Goal: Information Seeking & Learning: Learn about a topic

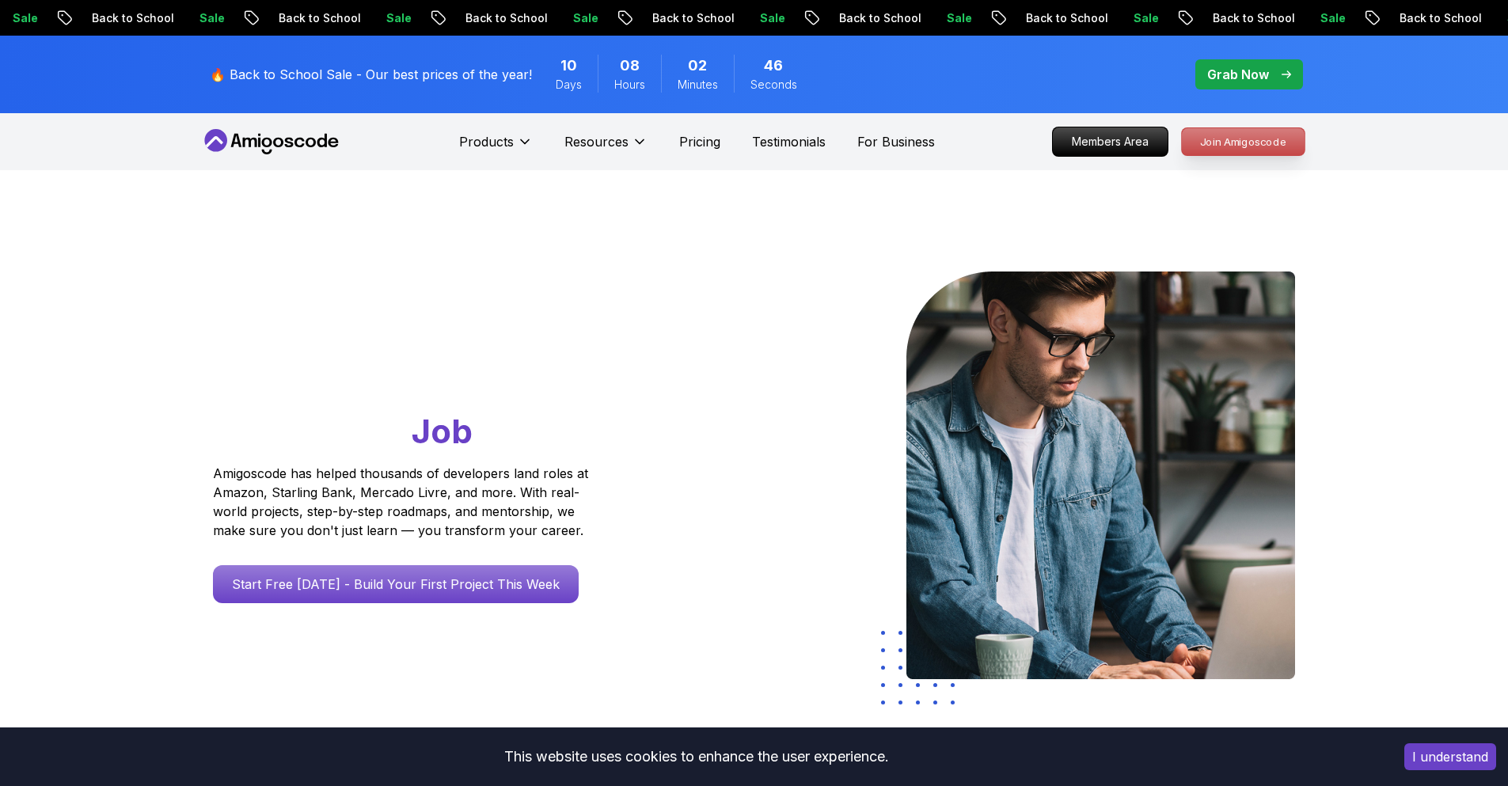
click at [1241, 149] on p "Join Amigoscode" at bounding box center [1243, 141] width 123 height 27
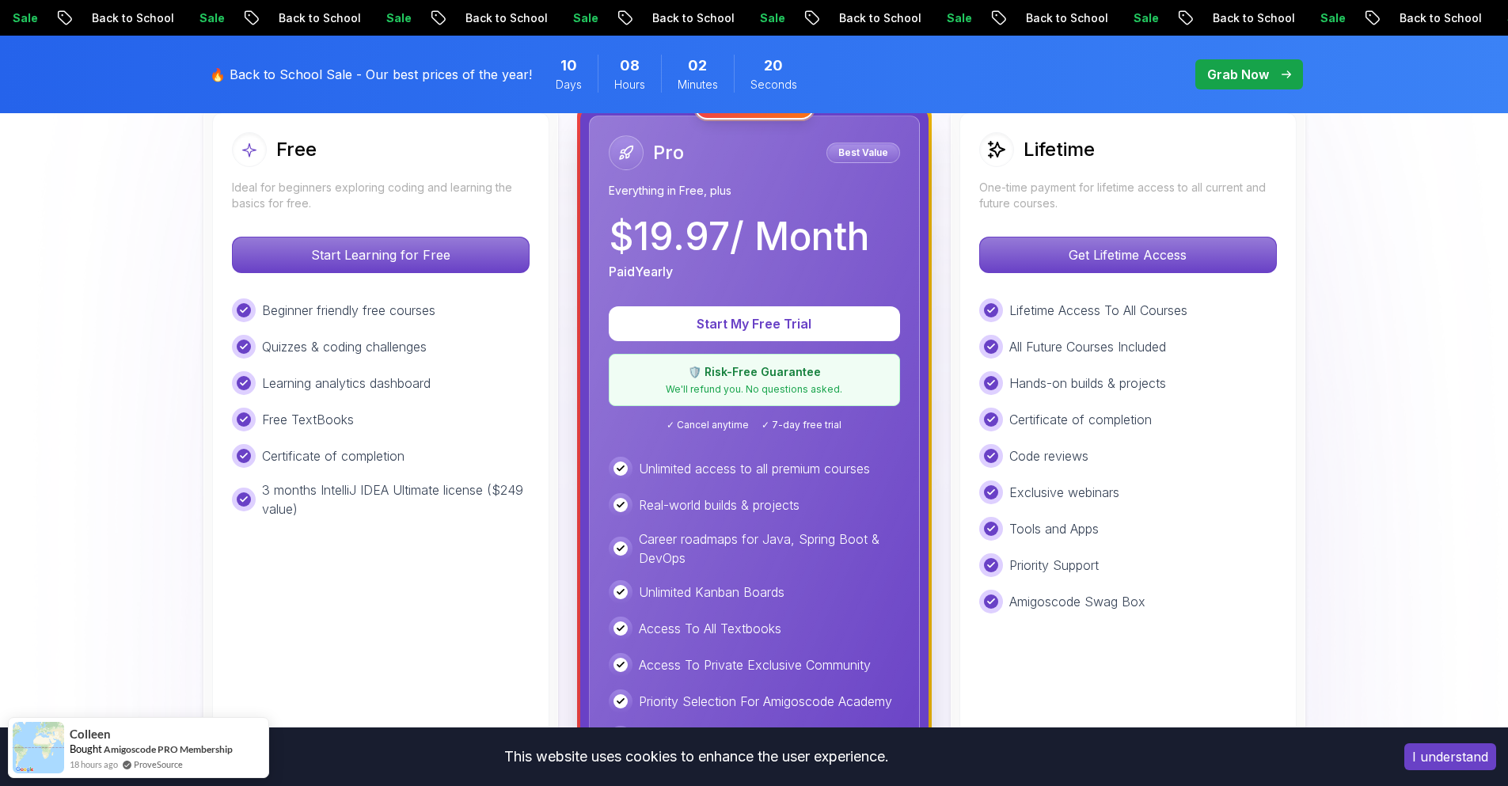
scroll to position [1140, 0]
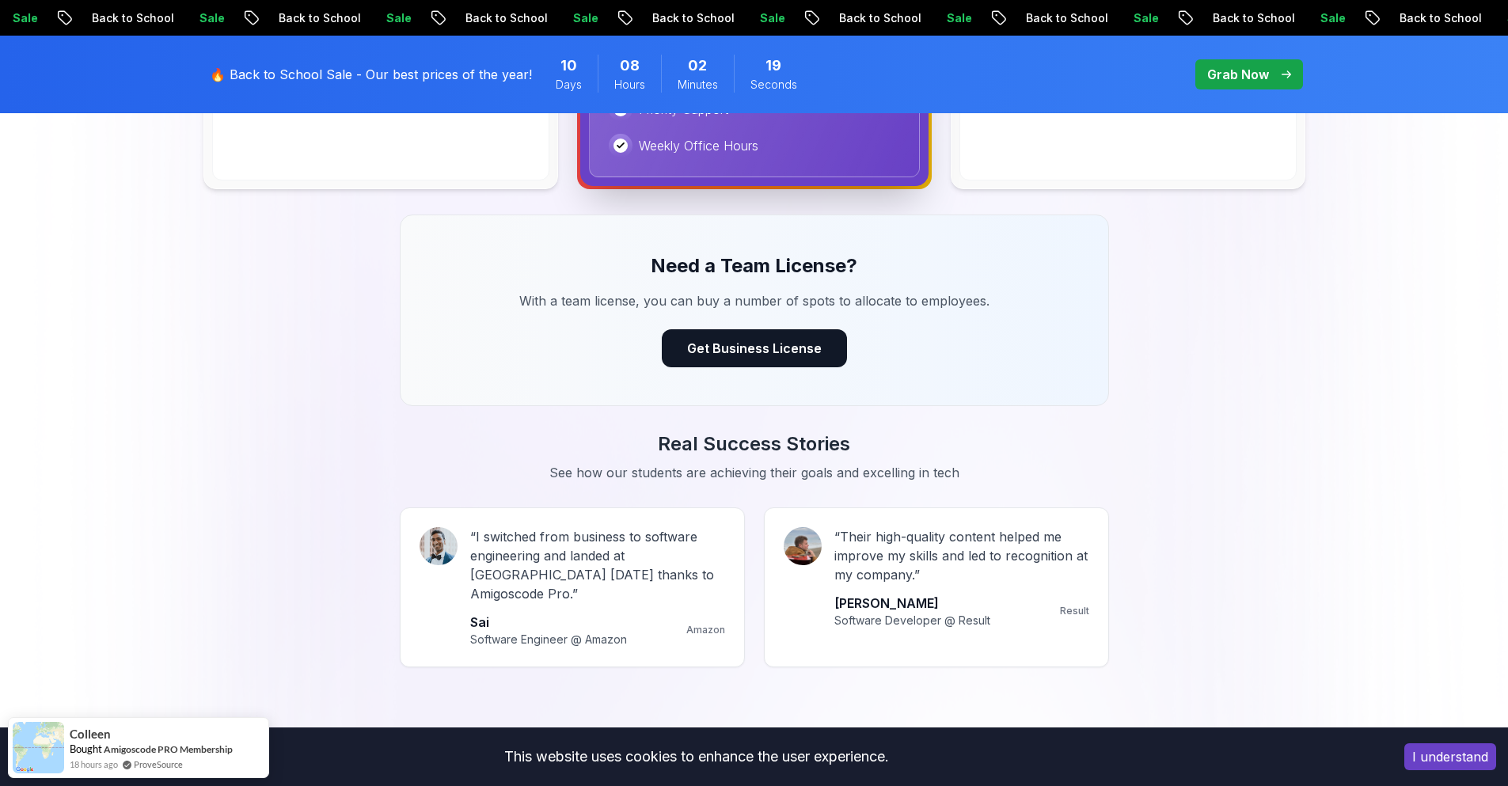
click at [1419, 758] on button "I understand" at bounding box center [1450, 756] width 92 height 27
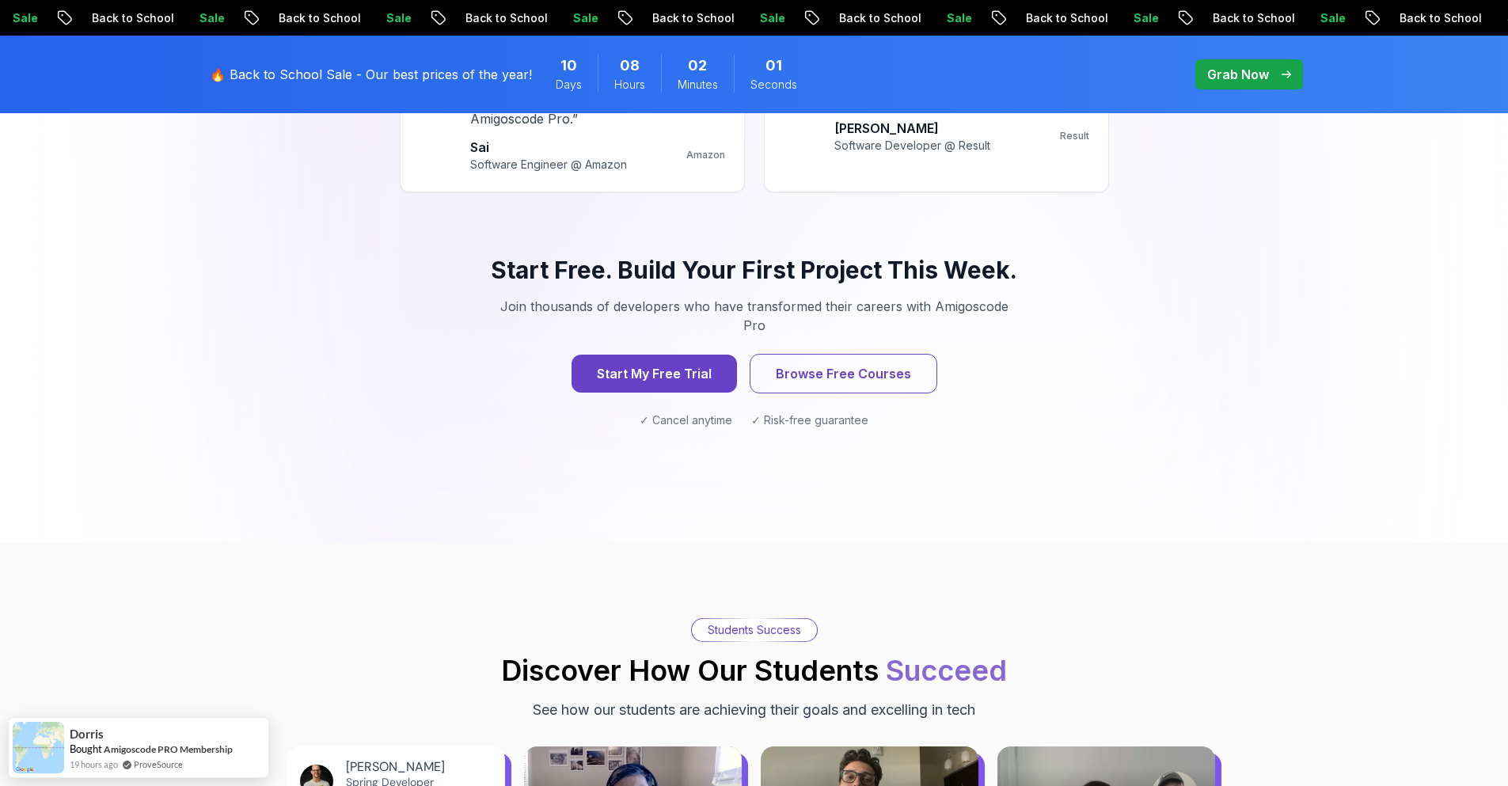
scroll to position [1520, 0]
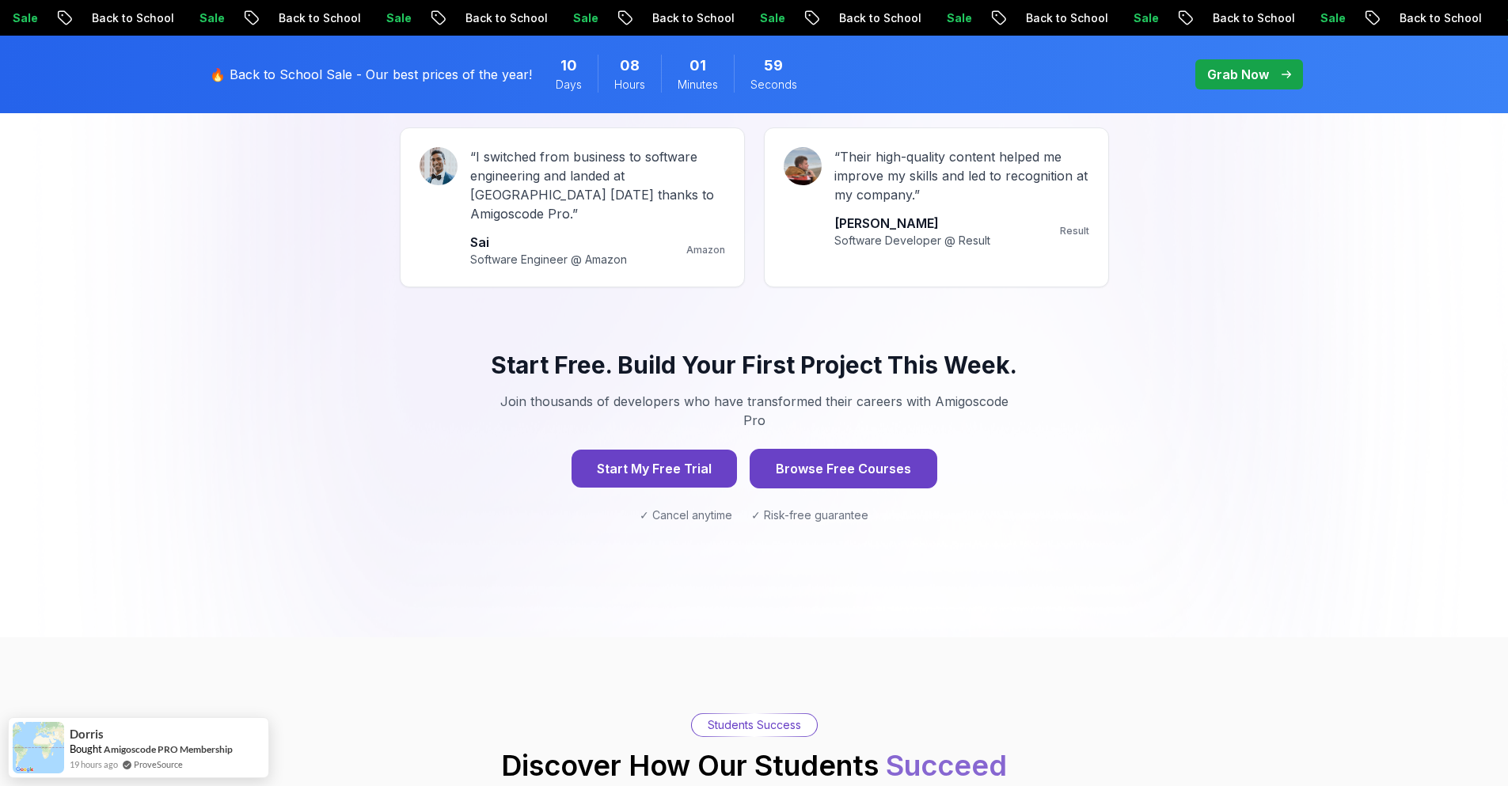
click at [891, 449] on button "Browse Free Courses" at bounding box center [844, 469] width 188 height 40
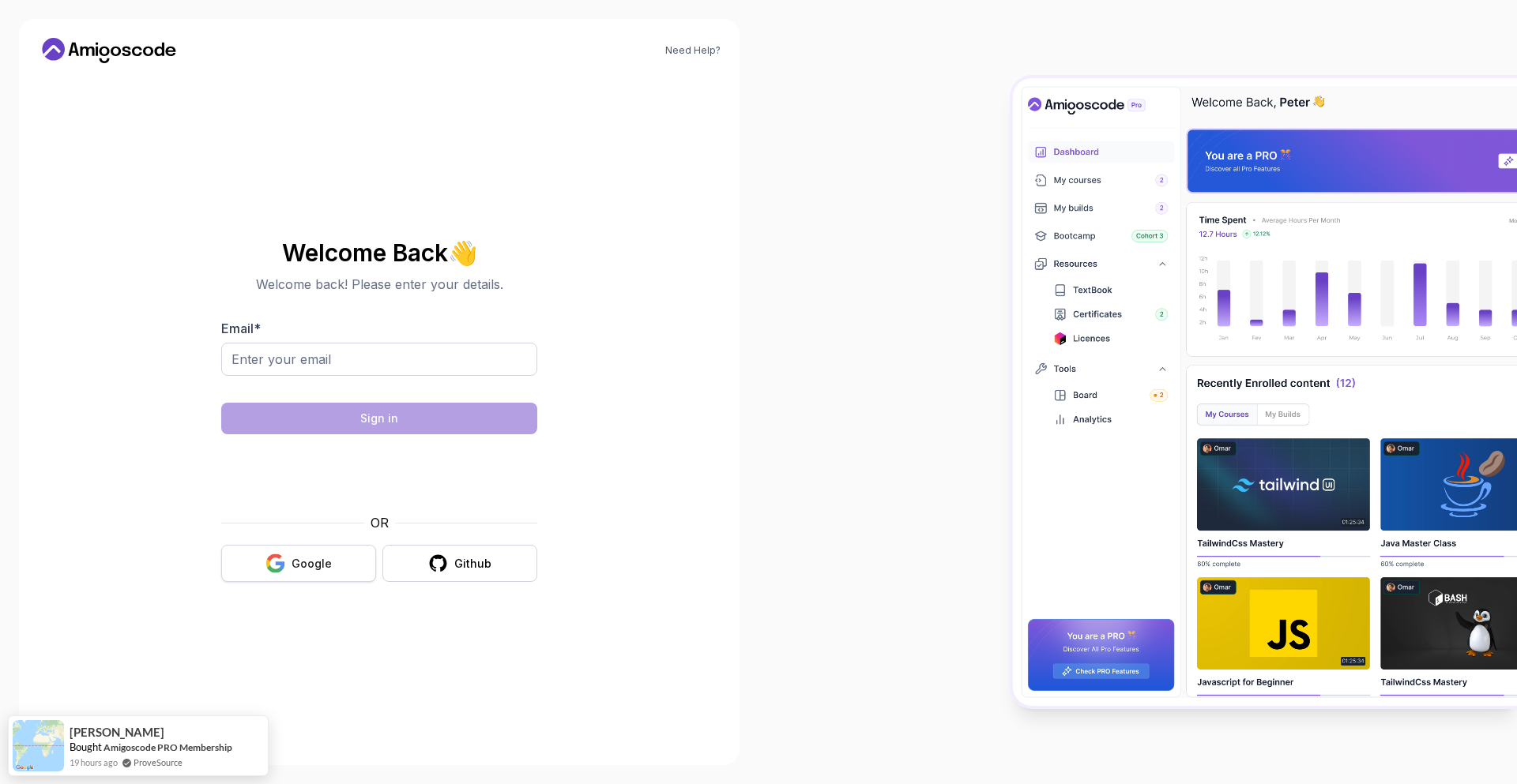
click at [322, 565] on div "Google" at bounding box center [311, 564] width 40 height 16
click at [316, 565] on div "Google" at bounding box center [311, 564] width 40 height 16
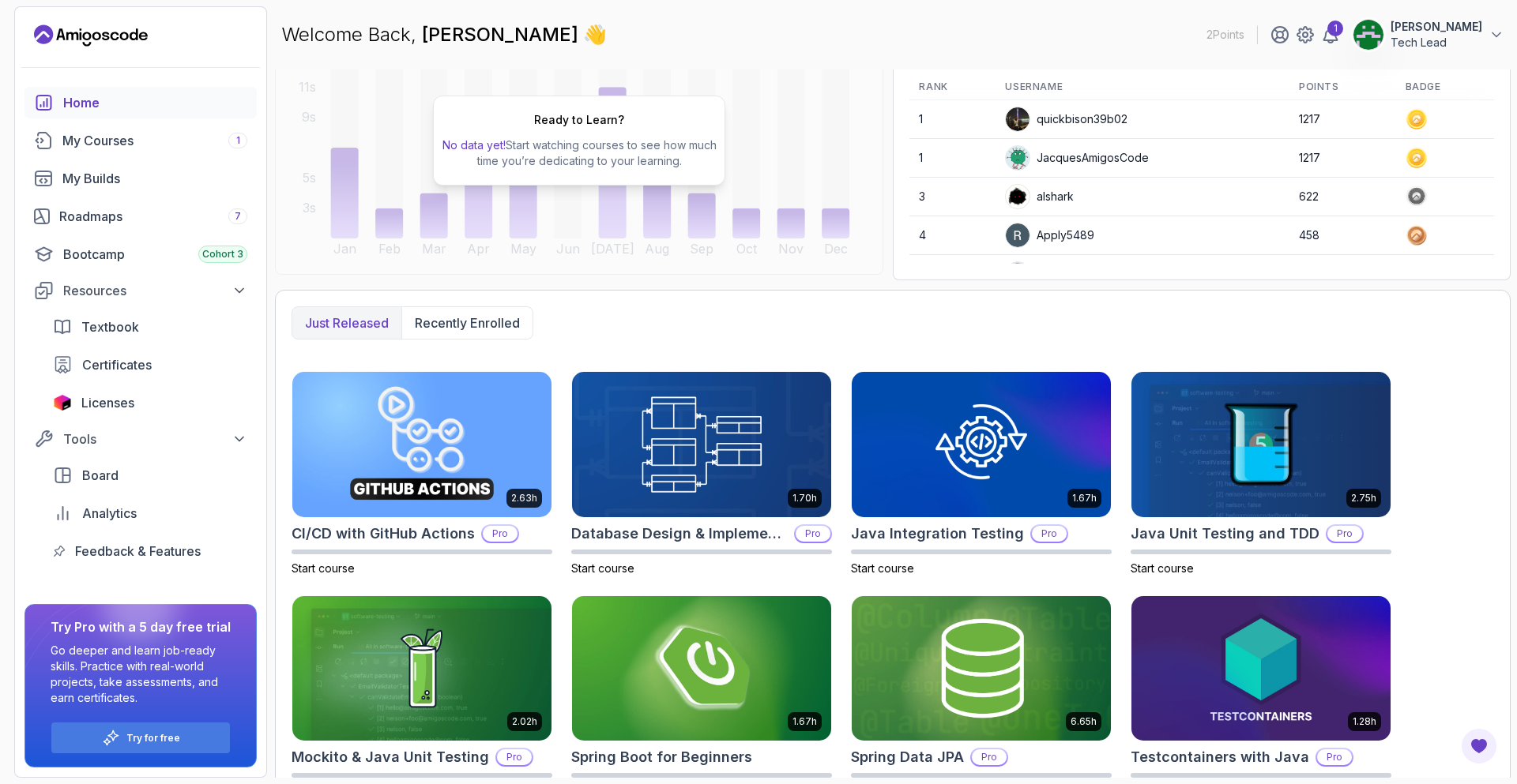
scroll to position [228, 0]
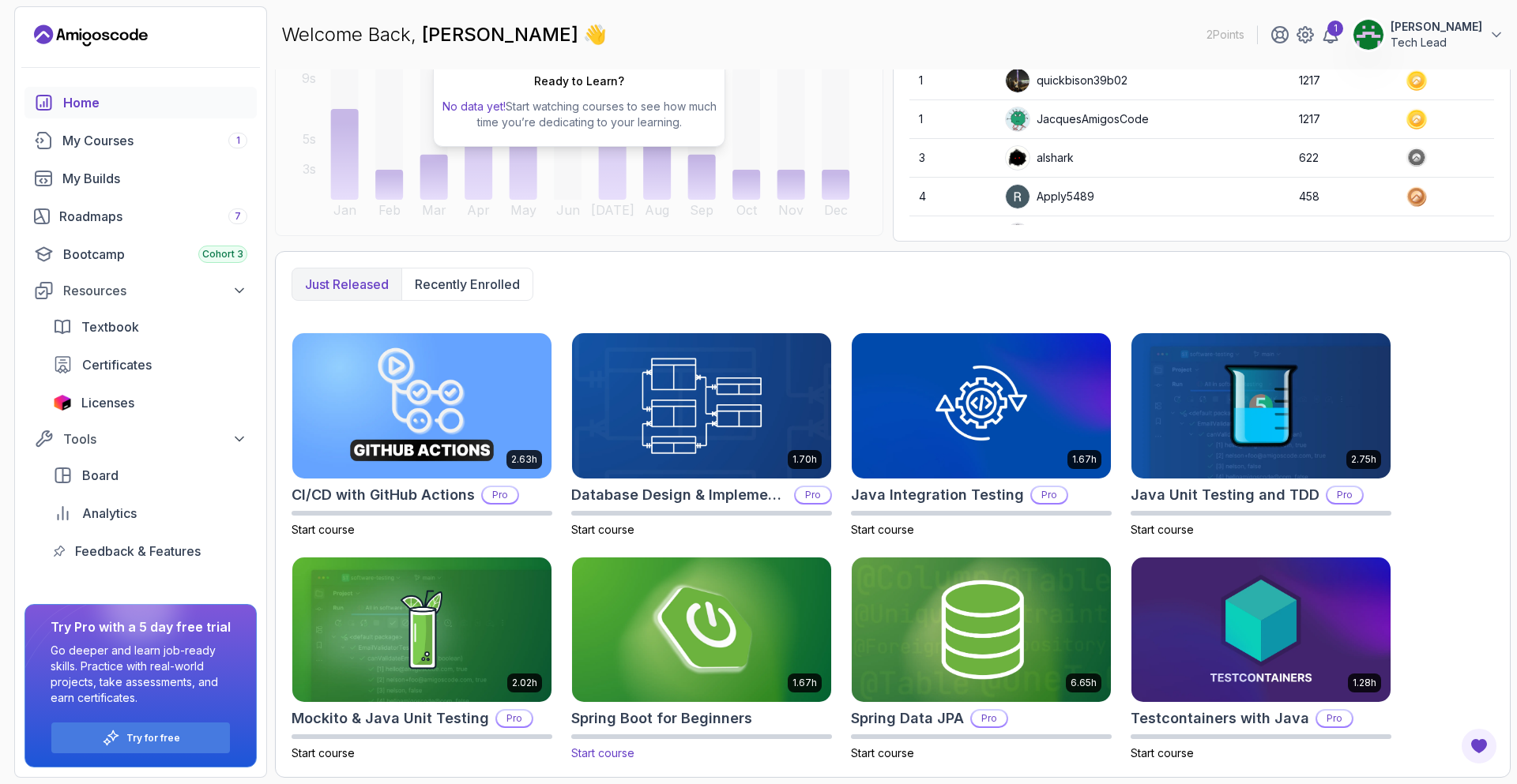
click at [723, 717] on h2 "Spring Boot for Beginners" at bounding box center [661, 718] width 181 height 22
